Goal: Check status: Check status

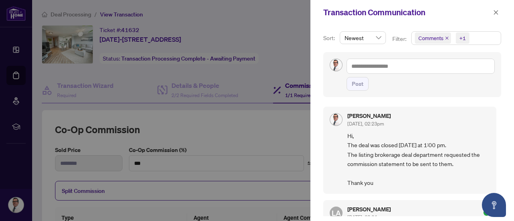
click at [274, 15] on div at bounding box center [257, 110] width 514 height 221
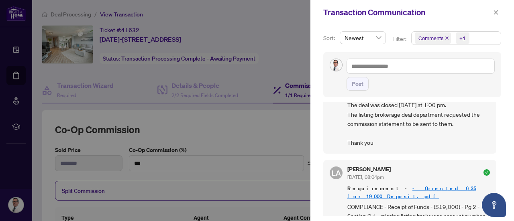
click at [243, 20] on div at bounding box center [257, 110] width 514 height 221
click at [185, 134] on div at bounding box center [257, 110] width 514 height 221
click at [14, 79] on div at bounding box center [257, 110] width 514 height 221
click at [16, 74] on div at bounding box center [257, 110] width 514 height 221
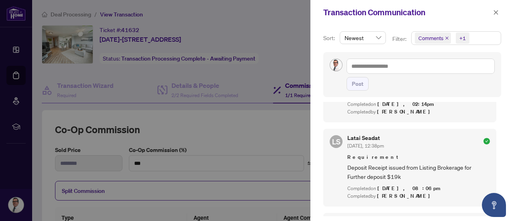
scroll to position [442, 0]
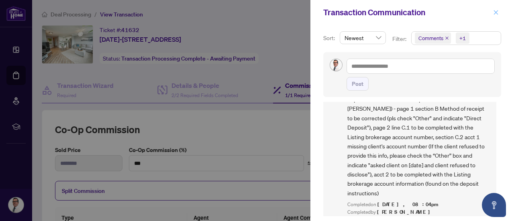
click at [500, 13] on button "button" at bounding box center [496, 13] width 10 height 10
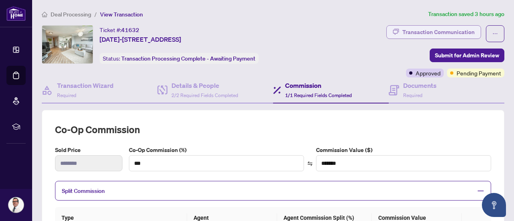
click at [431, 32] on div "Transaction Communication" at bounding box center [438, 32] width 72 height 13
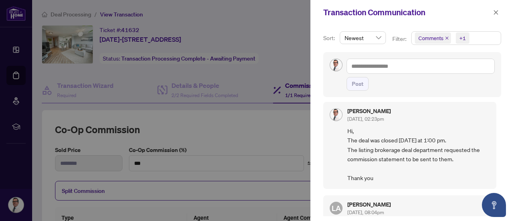
scroll to position [0, 0]
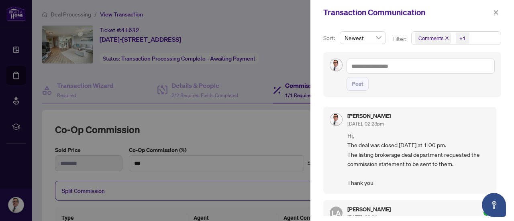
click at [272, 14] on div at bounding box center [257, 110] width 514 height 221
click at [495, 10] on icon "close" at bounding box center [496, 13] width 6 height 6
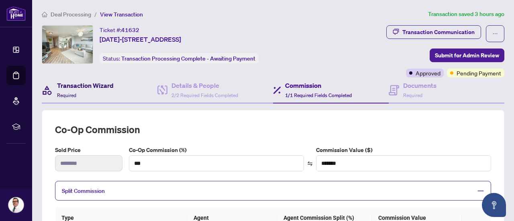
click at [110, 84] on h4 "Transaction Wizard" at bounding box center [85, 86] width 57 height 10
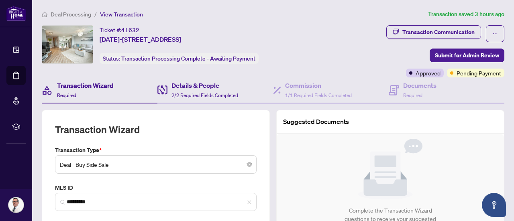
type input "**********"
click at [190, 88] on h4 "Details & People" at bounding box center [204, 86] width 67 height 10
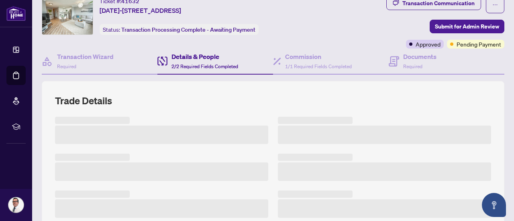
scroll to position [40, 0]
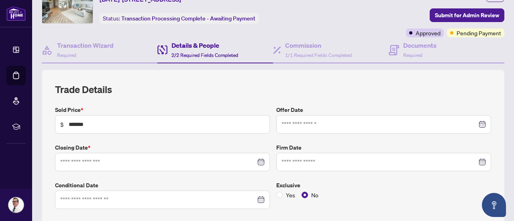
type input "**********"
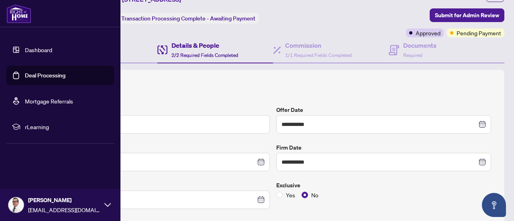
click at [25, 73] on link "Deal Processing" at bounding box center [45, 75] width 41 height 7
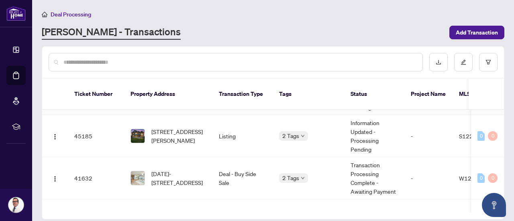
scroll to position [120, 0]
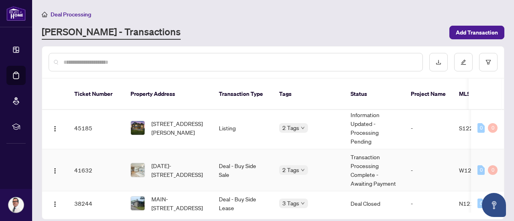
click at [358, 151] on td "Transaction Processing Complete - Awaiting Payment" at bounding box center [374, 170] width 60 height 42
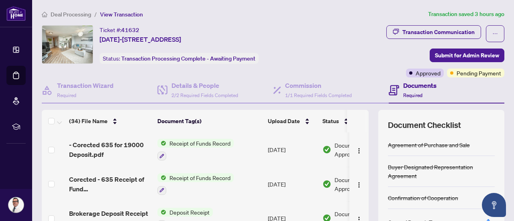
click at [445, 30] on div "Transaction Communication" at bounding box center [438, 32] width 72 height 13
